Goal: Information Seeking & Learning: Find specific fact

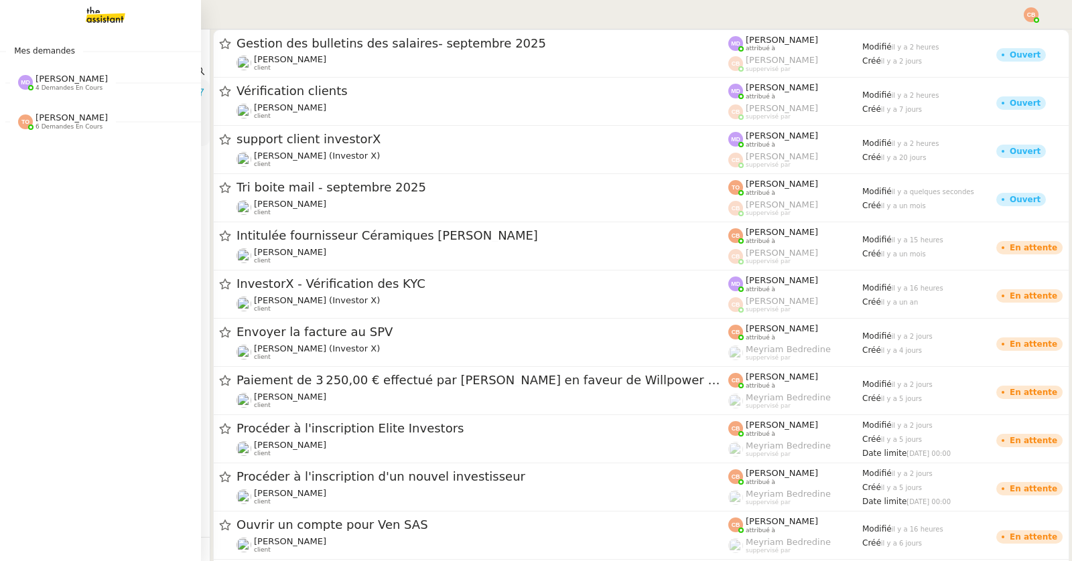
click at [55, 83] on span "[PERSON_NAME]" at bounding box center [72, 79] width 72 height 10
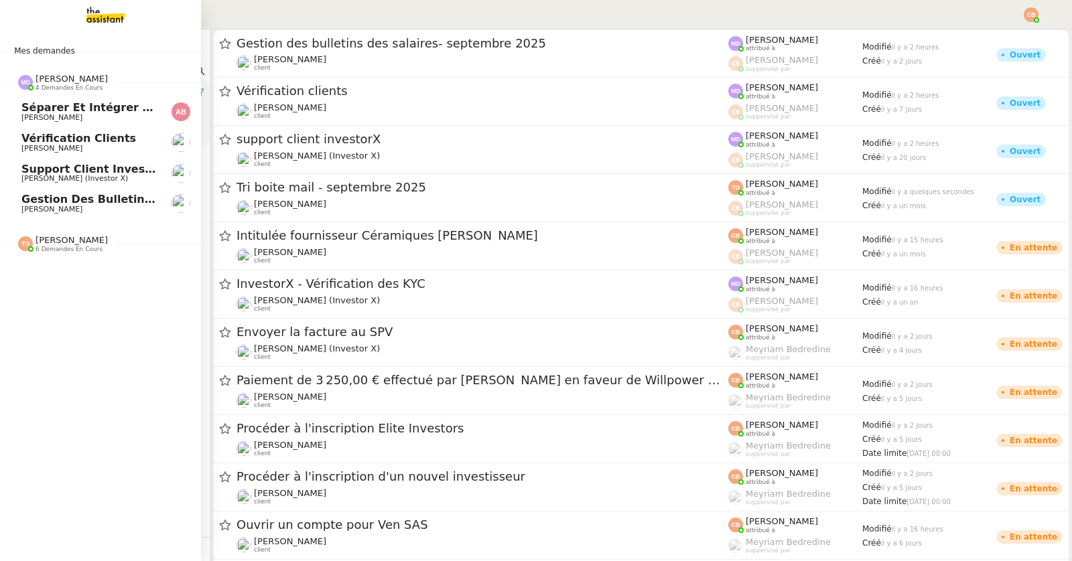
click at [73, 167] on span "support client investorX" at bounding box center [95, 169] width 149 height 13
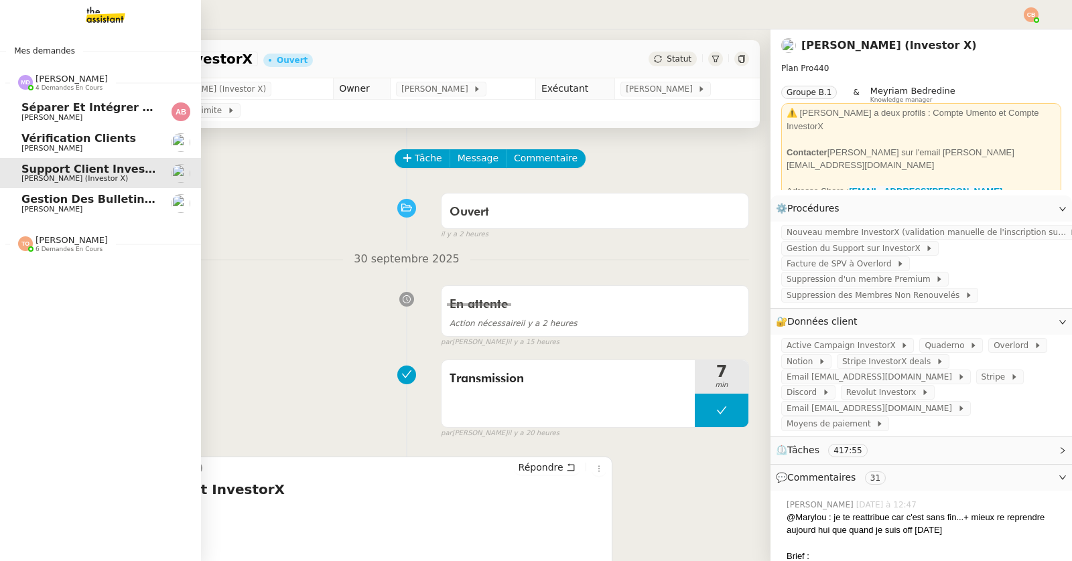
click at [51, 204] on span "Gestion des bulletins des salaires- septembre 2025" at bounding box center [179, 199] width 316 height 13
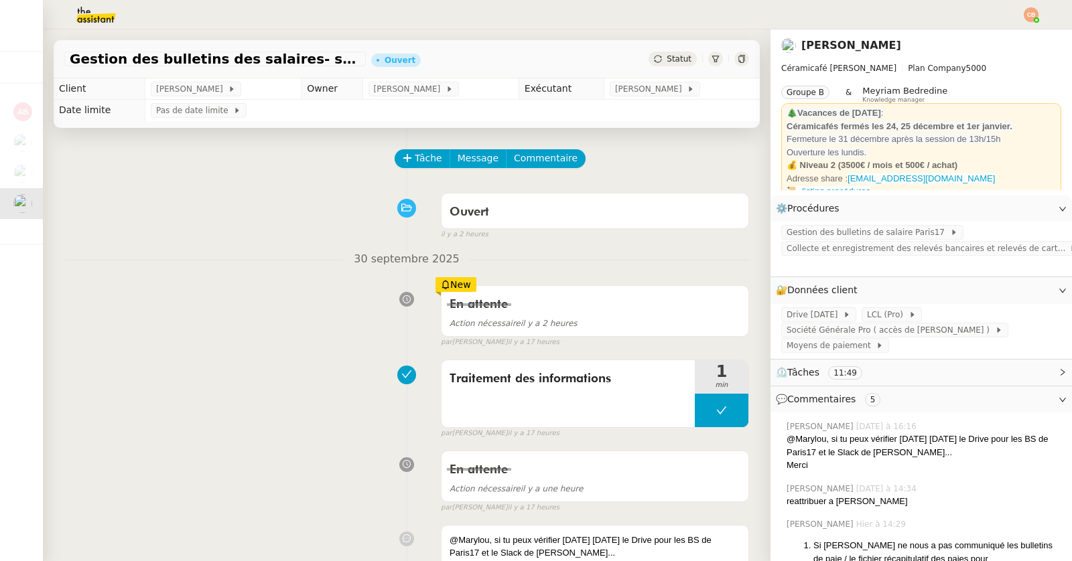
click at [89, 11] on img at bounding box center [85, 14] width 104 height 29
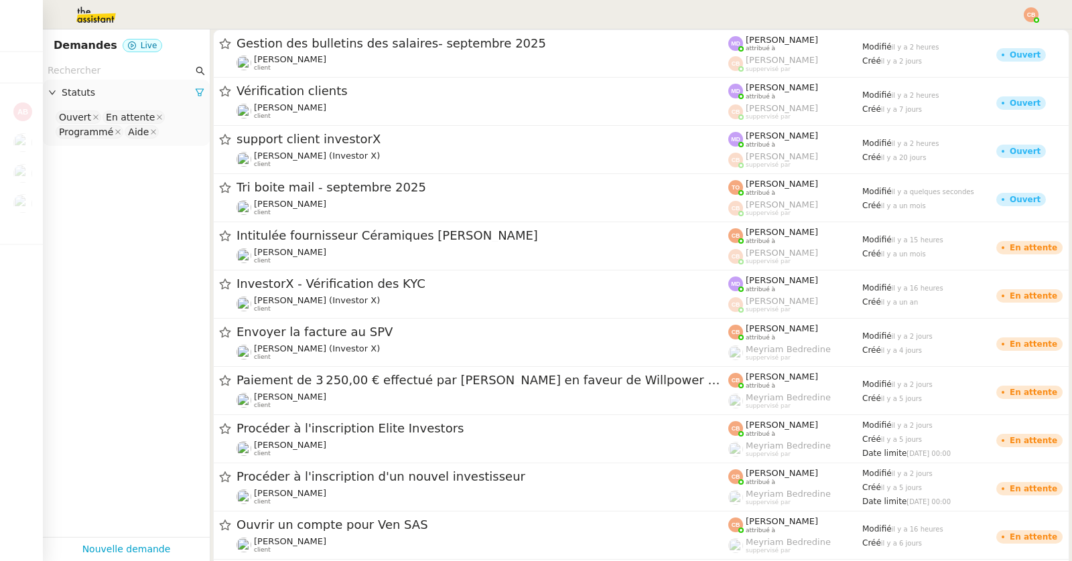
click at [90, 66] on input "text" at bounding box center [120, 70] width 145 height 15
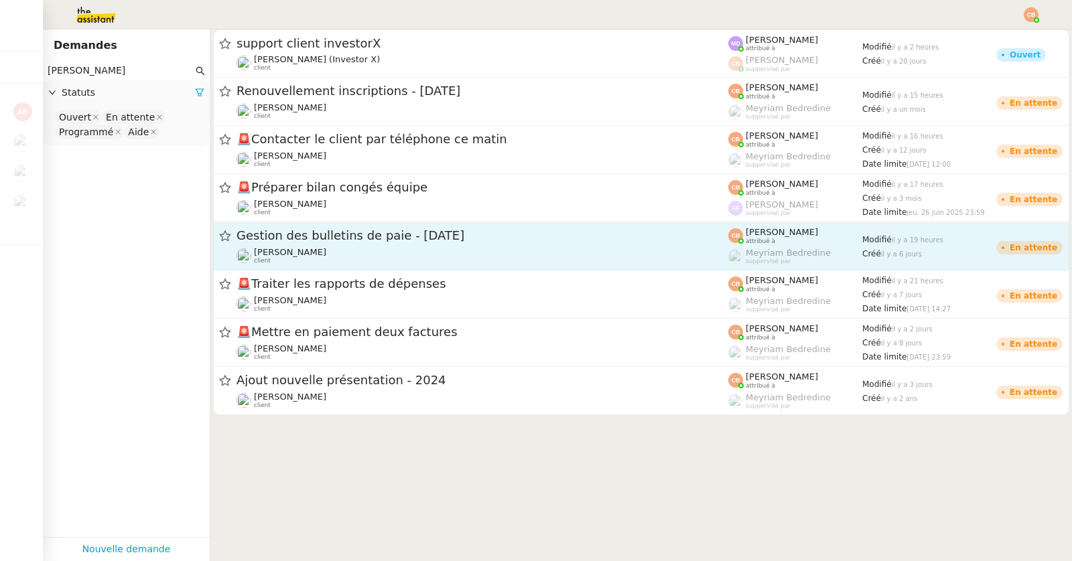
type input "Laurence"
click at [297, 241] on span "Gestion des bulletins de paie - [DATE]" at bounding box center [482, 236] width 492 height 12
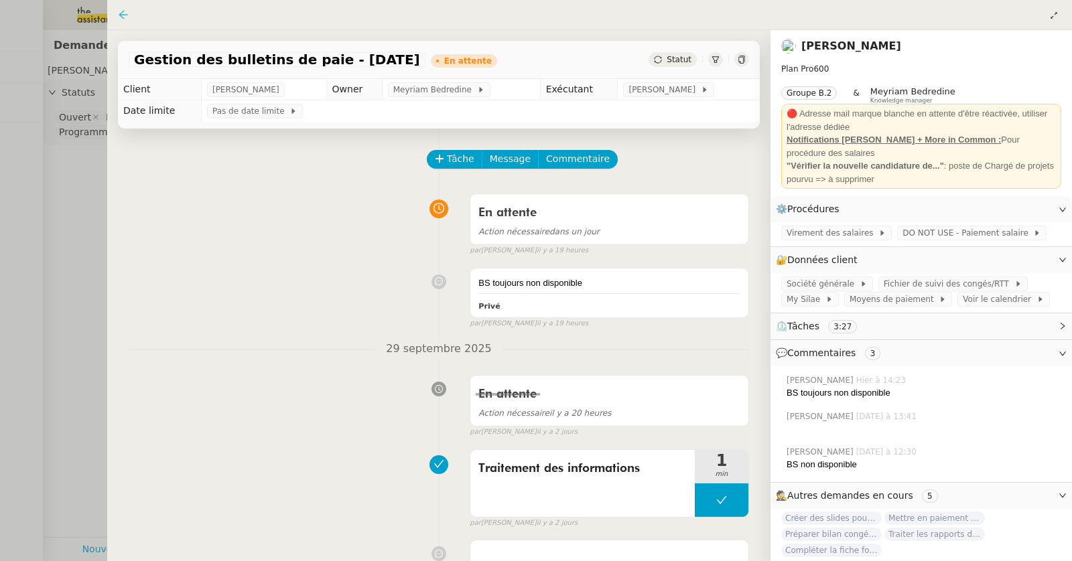
click at [119, 12] on icon at bounding box center [123, 14] width 11 height 11
